Goal: Information Seeking & Learning: Find specific fact

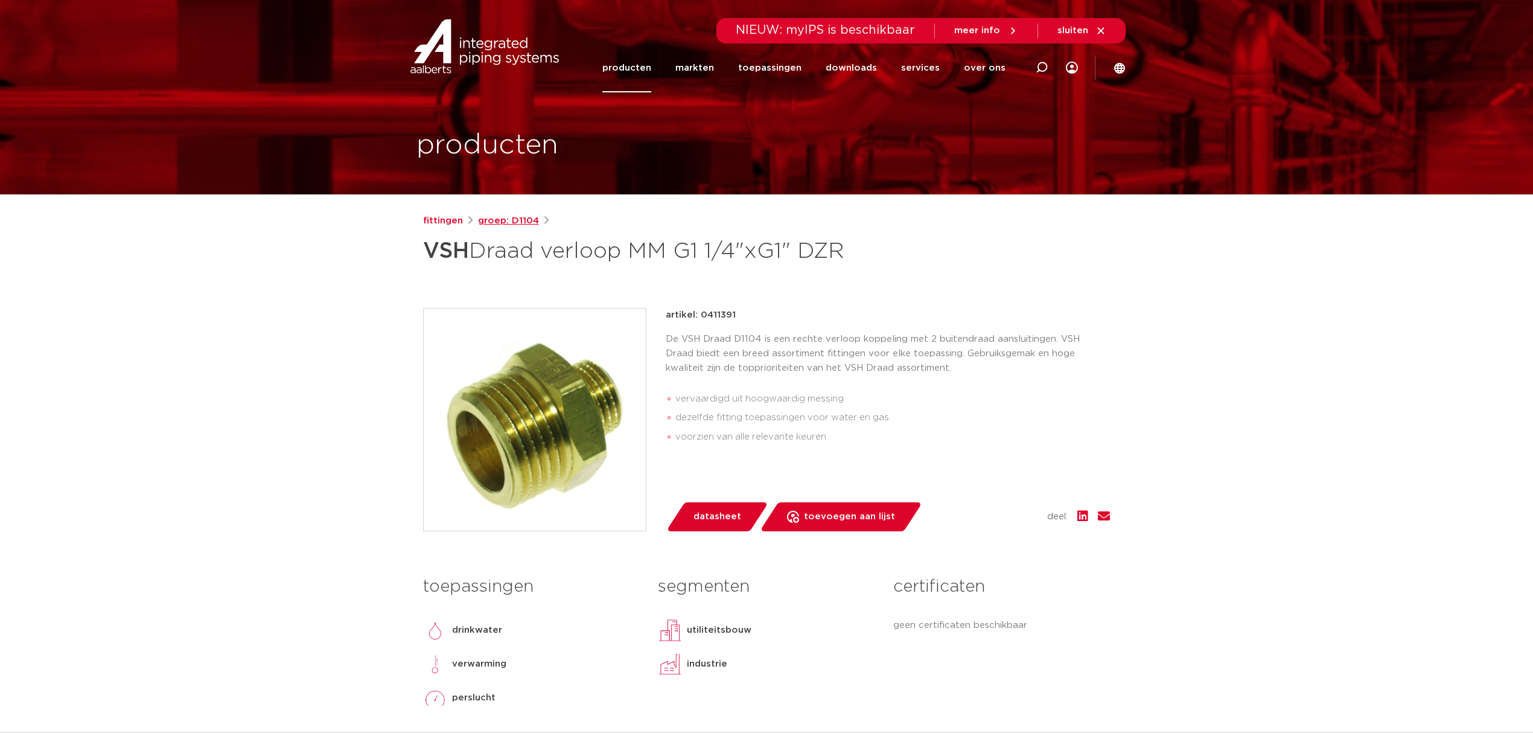
click at [497, 221] on link "groep: D1104" at bounding box center [508, 221] width 61 height 14
click at [1045, 64] on icon at bounding box center [1042, 68] width 12 height 12
type input "D1123"
click button "Zoeken" at bounding box center [0, 0] width 0 height 0
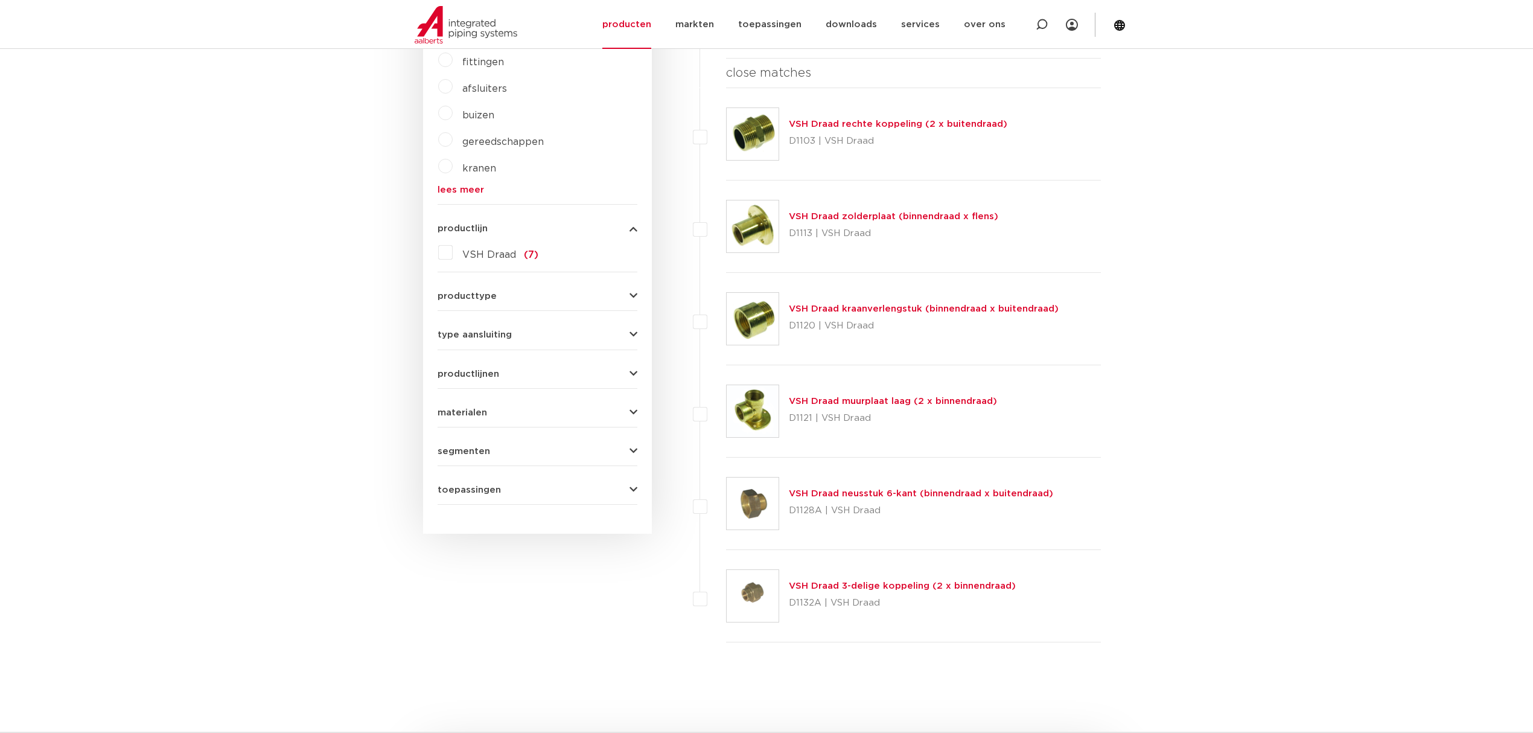
scroll to position [126, 0]
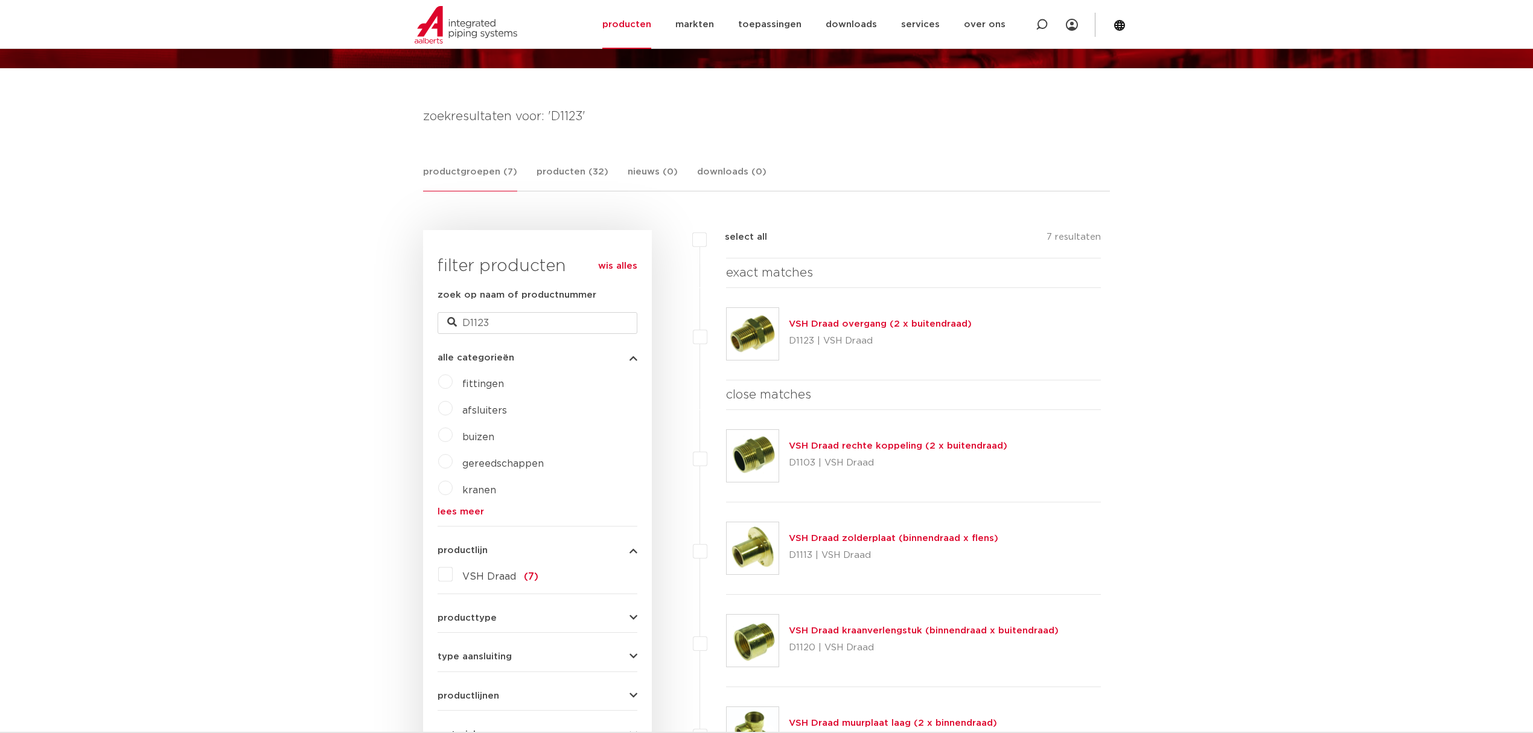
click at [766, 331] on img at bounding box center [753, 334] width 52 height 52
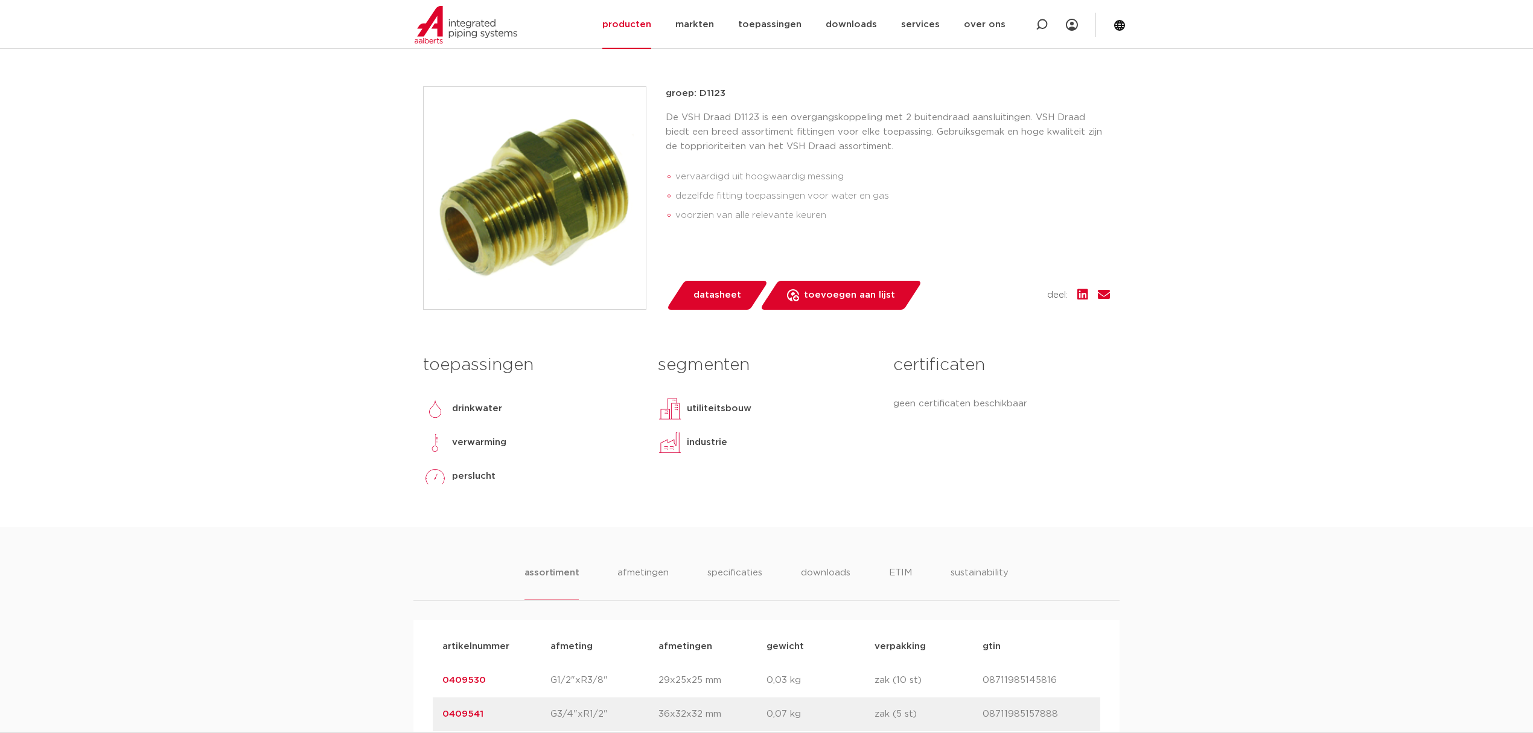
scroll to position [80, 0]
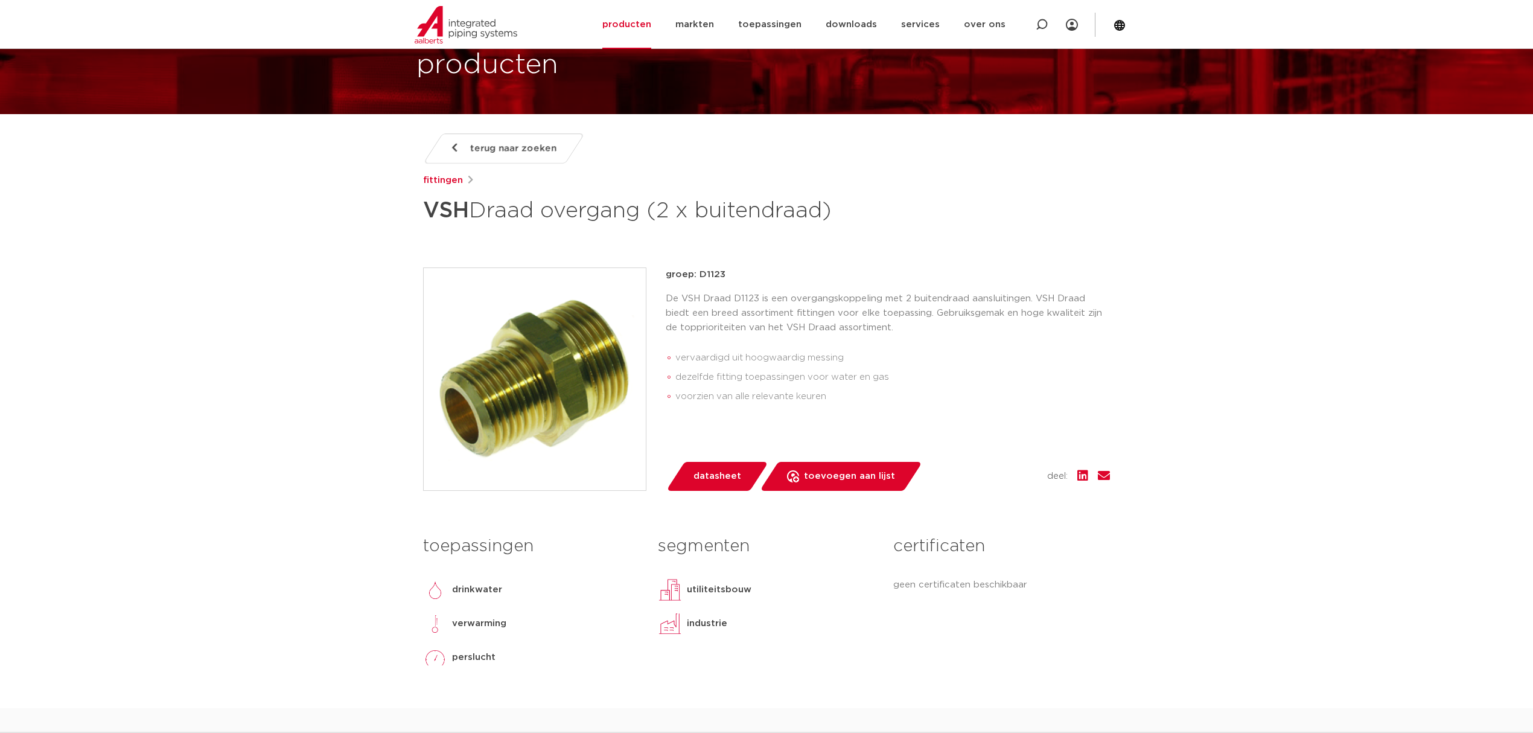
click at [727, 304] on p "De VSH Draad D1123 is een overgangskoppeling met 2 buitendraad aansluitingen. V…" at bounding box center [888, 312] width 444 height 43
click at [1038, 27] on icon at bounding box center [1041, 25] width 14 height 14
click at [891, 27] on input "Zoeken" at bounding box center [870, 23] width 380 height 24
click at [915, 203] on div "terug naar zoeken fittingen VSH Draad overgang (2 x buitendraad)" at bounding box center [766, 180] width 687 height 95
click at [972, 25] on input "Zoeken" at bounding box center [870, 23] width 380 height 24
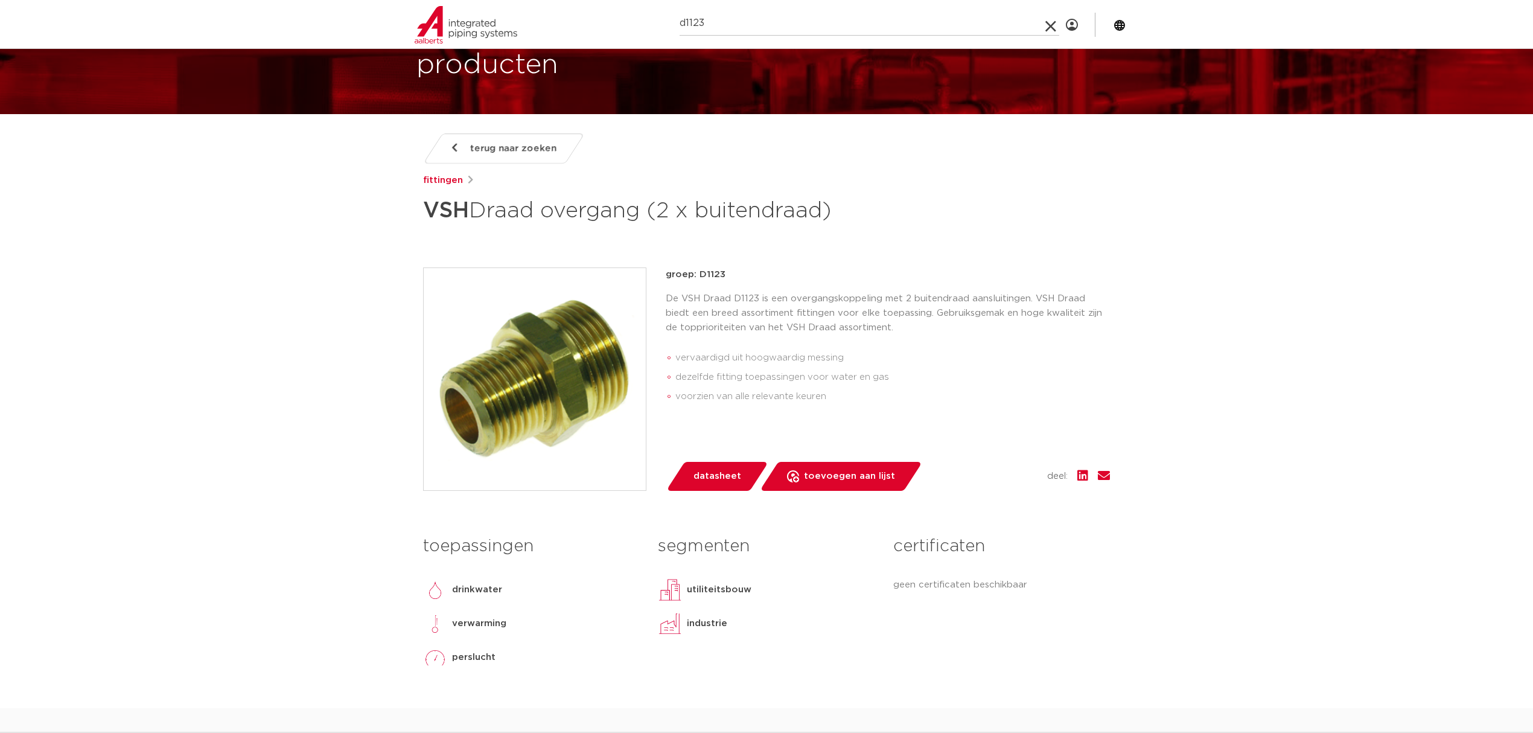
type input "d1123"
click button "Zoeken" at bounding box center [0, 0] width 0 height 0
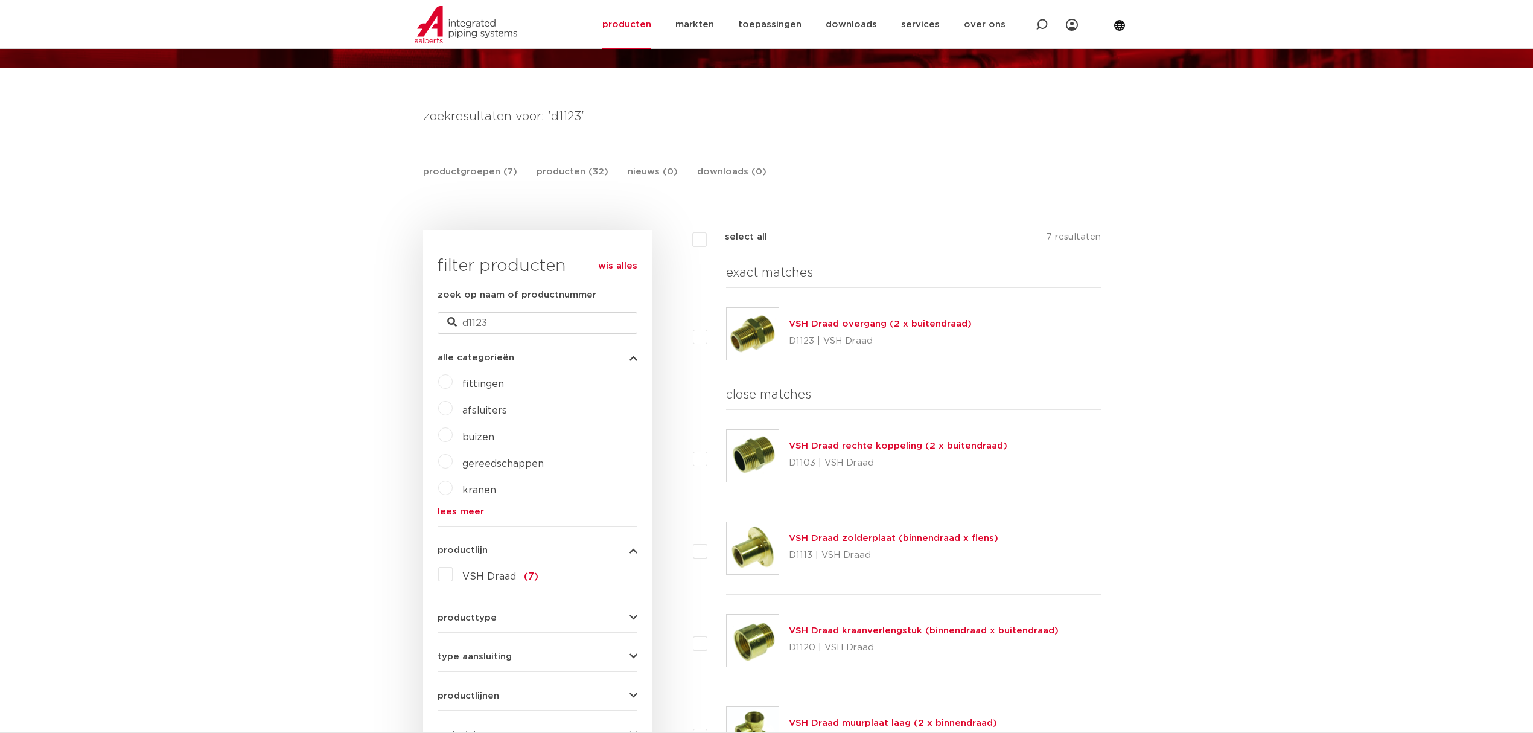
click at [760, 323] on img at bounding box center [753, 334] width 52 height 52
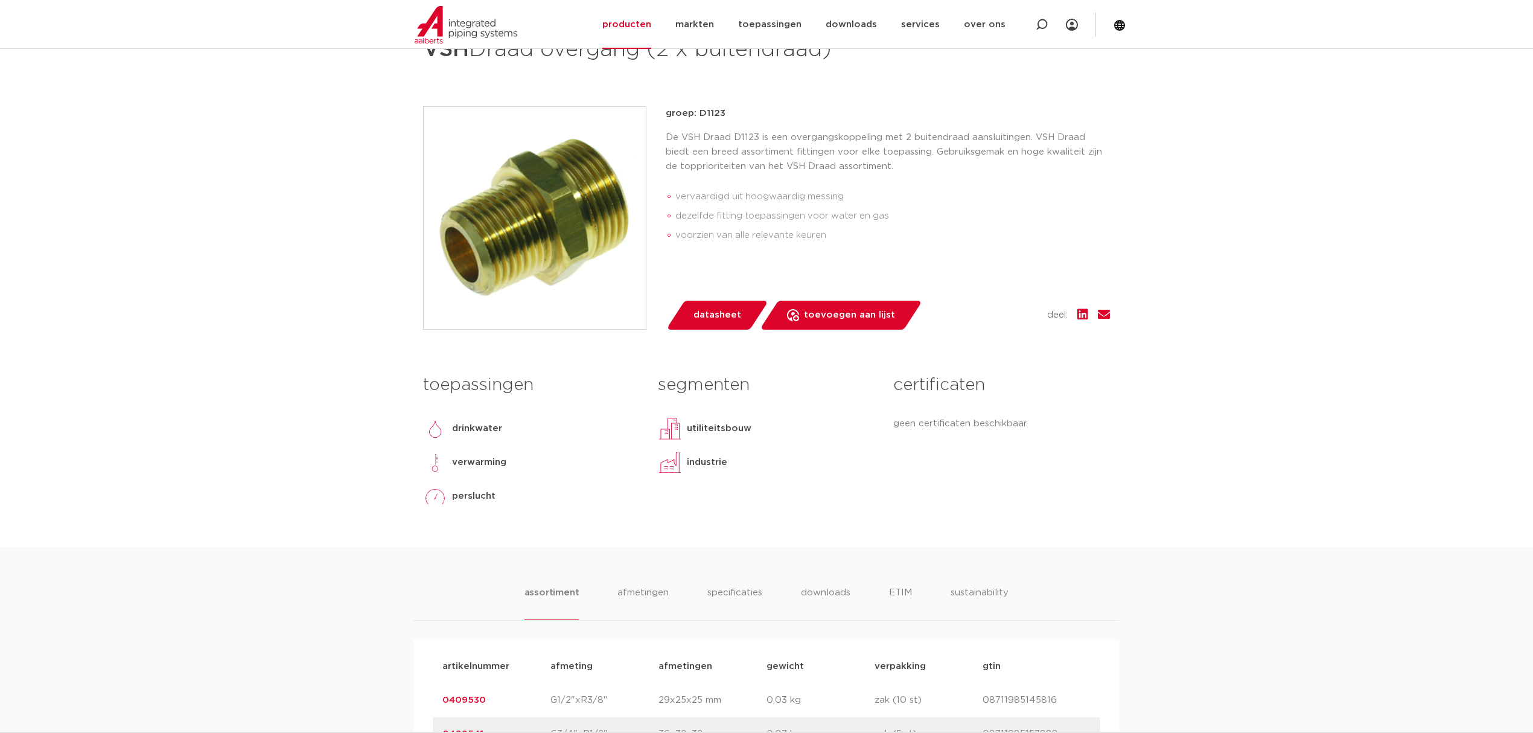
scroll to position [563, 0]
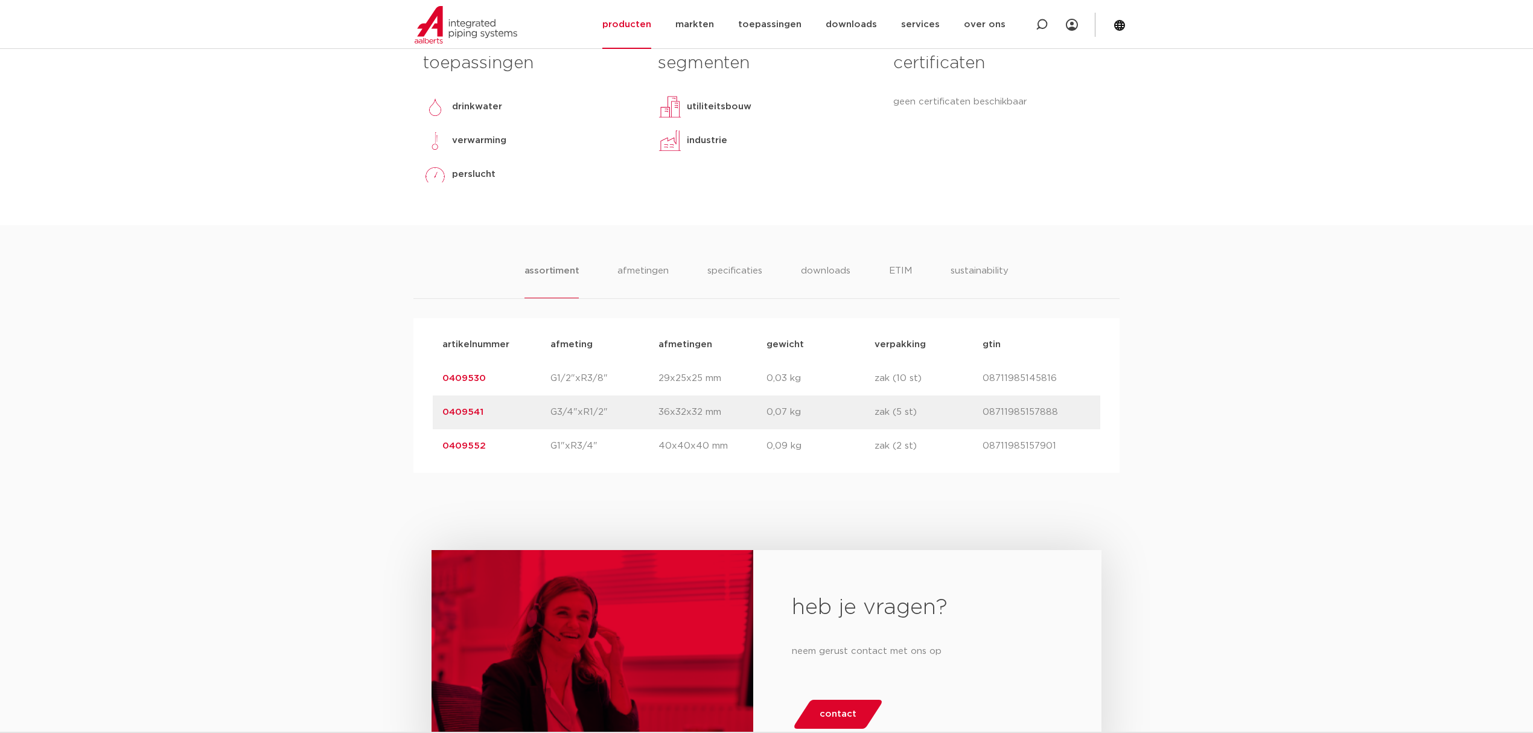
drag, startPoint x: 509, startPoint y: 465, endPoint x: 419, endPoint y: 361, distance: 137.7
click at [419, 361] on div "artikelnummer afmeting [GEOGRAPHIC_DATA] gewicht verpakking gtin artikelnummer …" at bounding box center [766, 395] width 706 height 154
click at [510, 374] on p "0409530" at bounding box center [496, 378] width 108 height 14
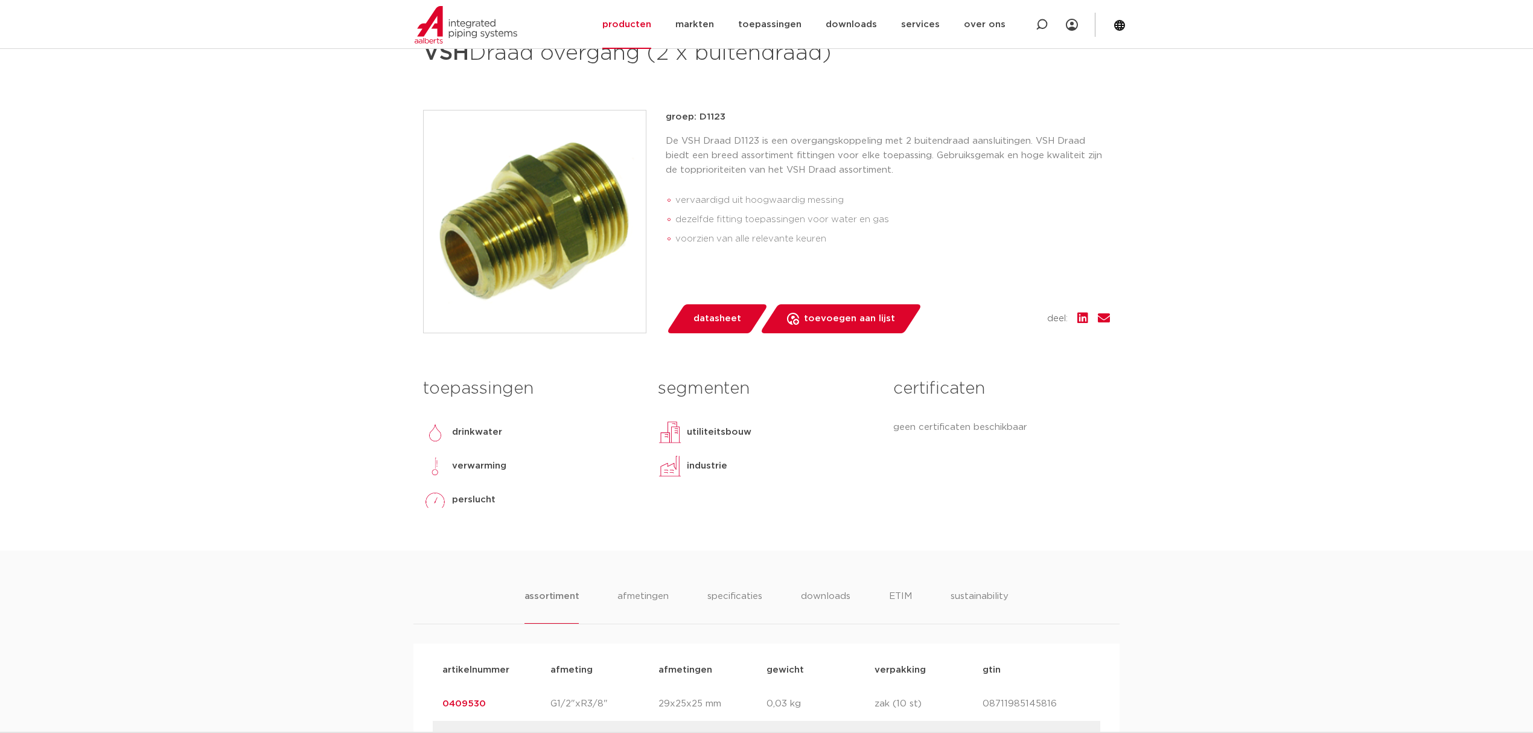
scroll to position [80, 0]
